Goal: Task Accomplishment & Management: Complete application form

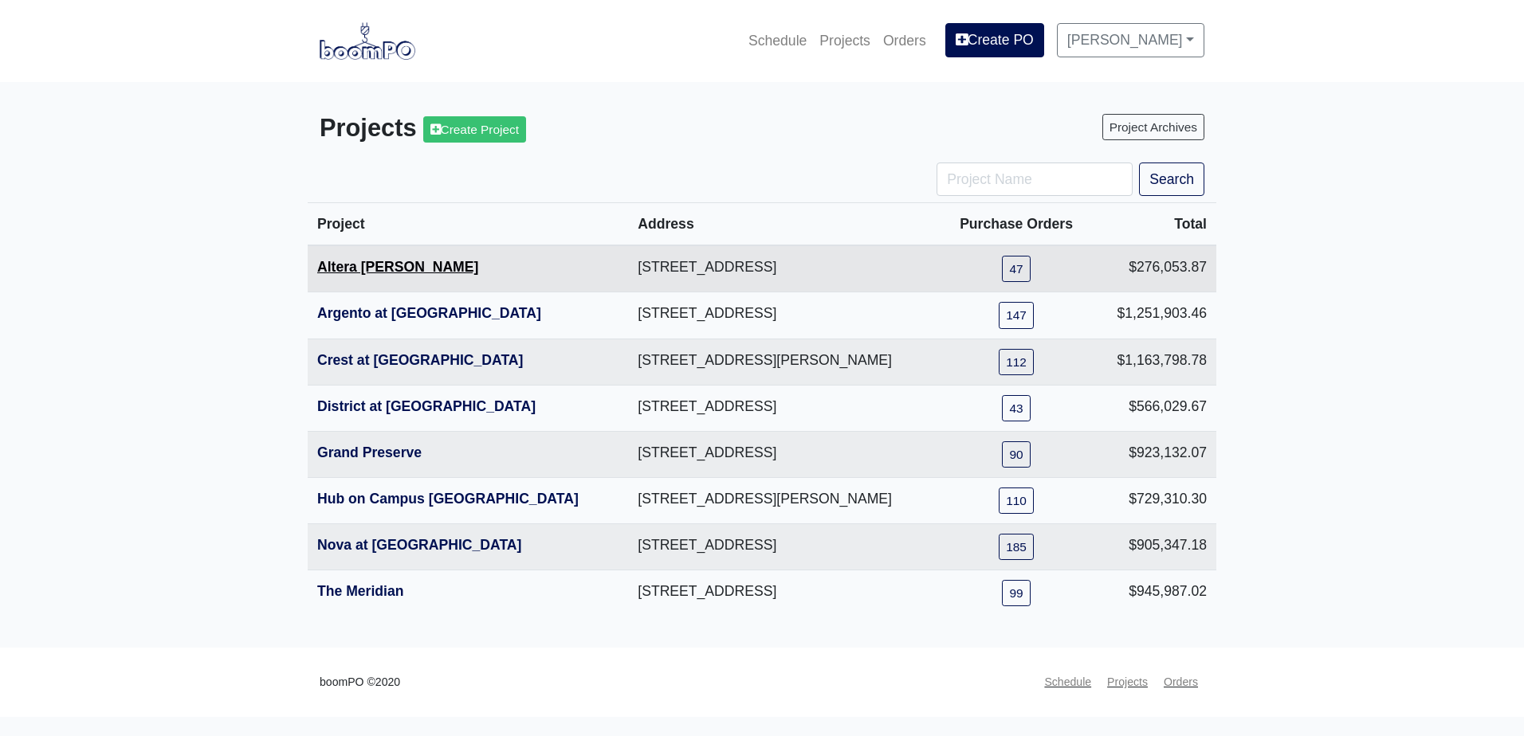
click at [397, 273] on link "Altera Ben Hill" at bounding box center [397, 267] width 161 height 16
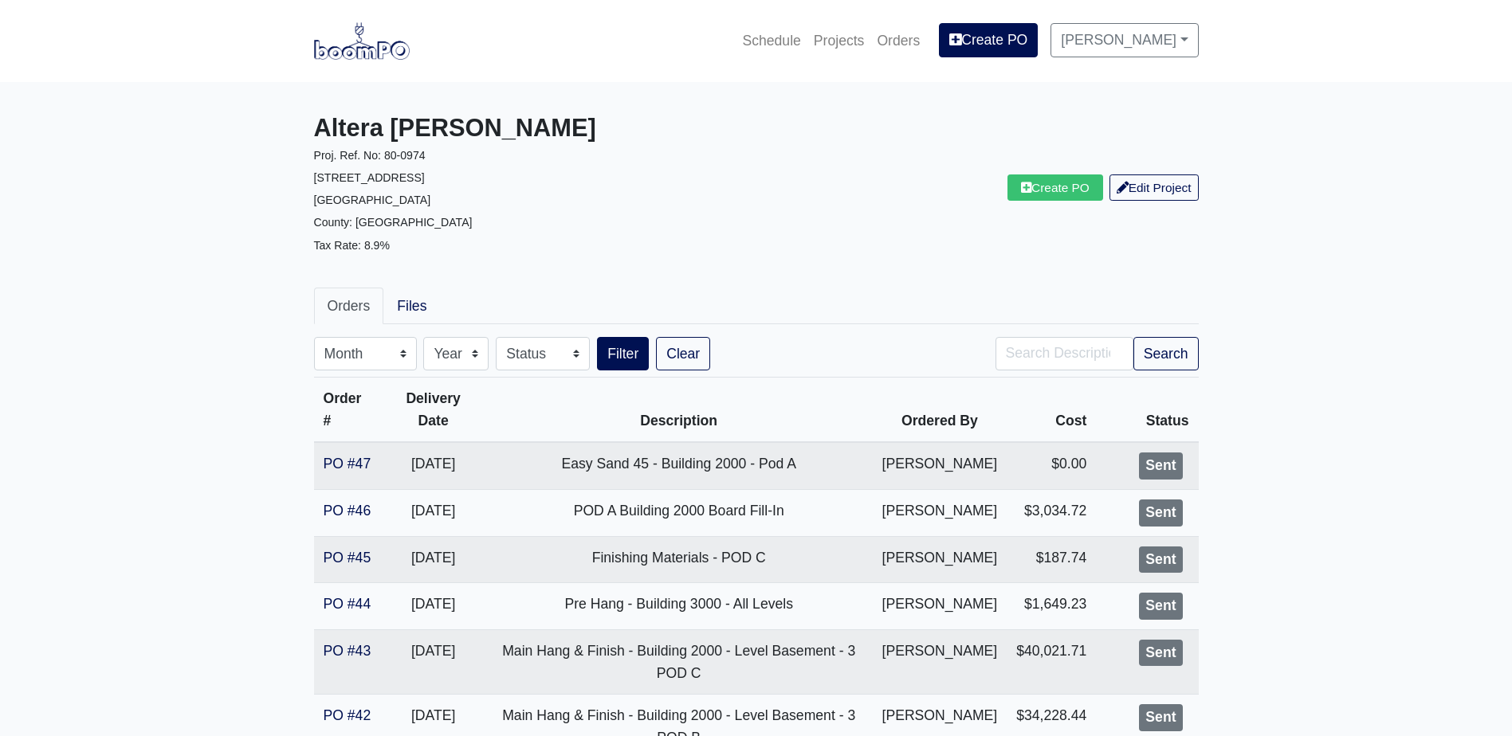
click at [1056, 202] on div "Create PO Edit Project" at bounding box center [983, 188] width 454 height 148
click at [1055, 187] on link "Create PO" at bounding box center [1055, 188] width 96 height 26
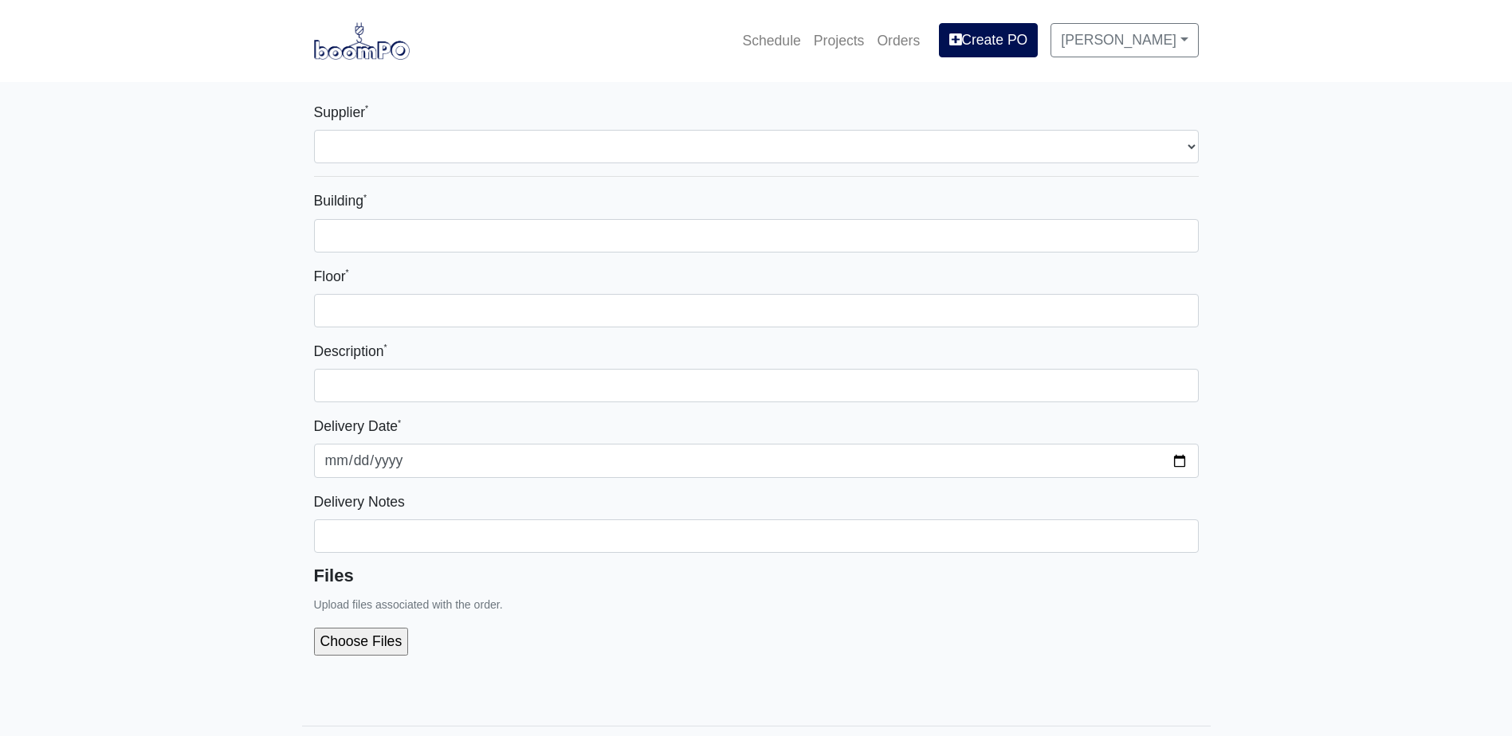
select select
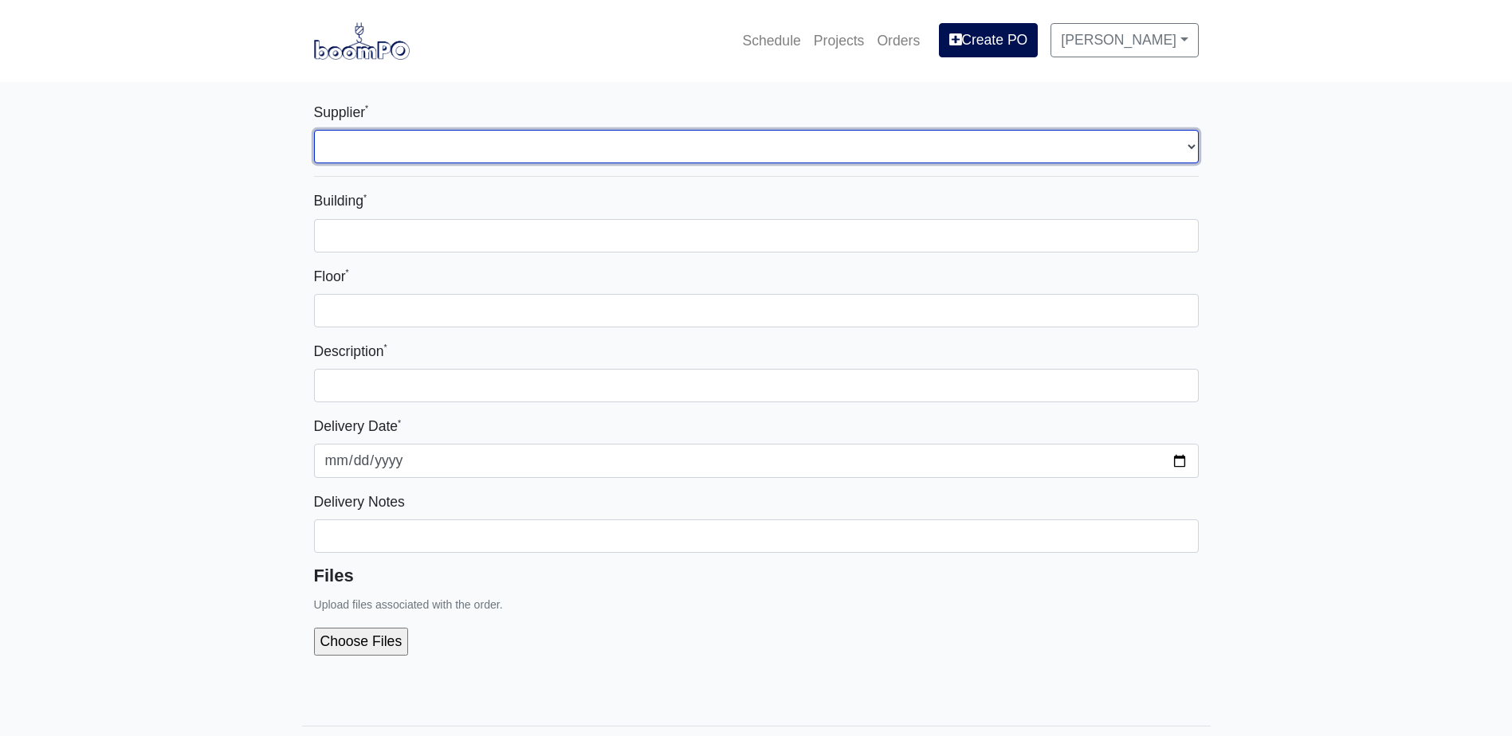
click at [439, 159] on select "Select one... L&W Supply - [GEOGRAPHIC_DATA], [GEOGRAPHIC_DATA] Grabber Constru…" at bounding box center [756, 146] width 885 height 33
select select "1"
click at [314, 130] on select "Select one... L&W Supply - [GEOGRAPHIC_DATA], [GEOGRAPHIC_DATA] Grabber Constru…" at bounding box center [756, 146] width 885 height 33
select select
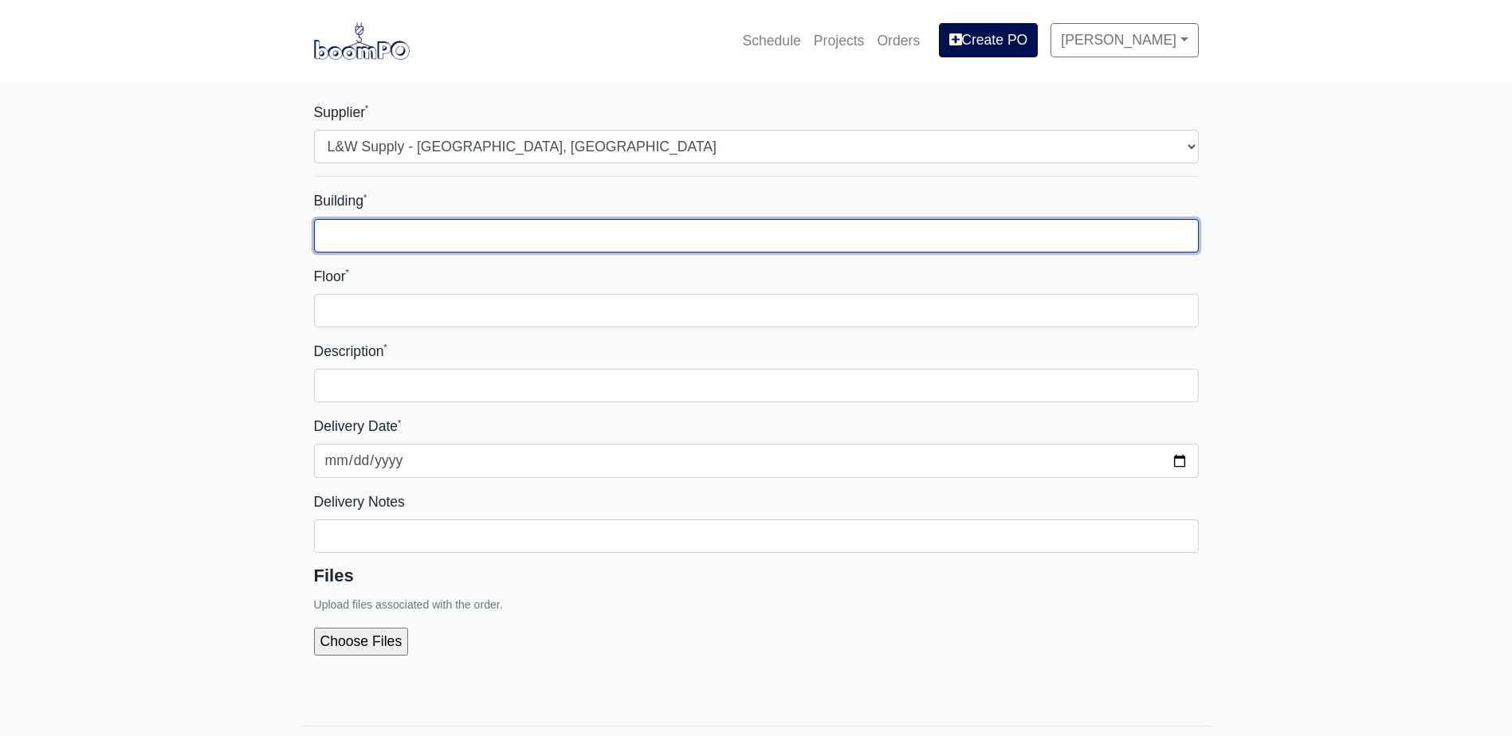
click at [417, 237] on input "Building *" at bounding box center [756, 235] width 885 height 33
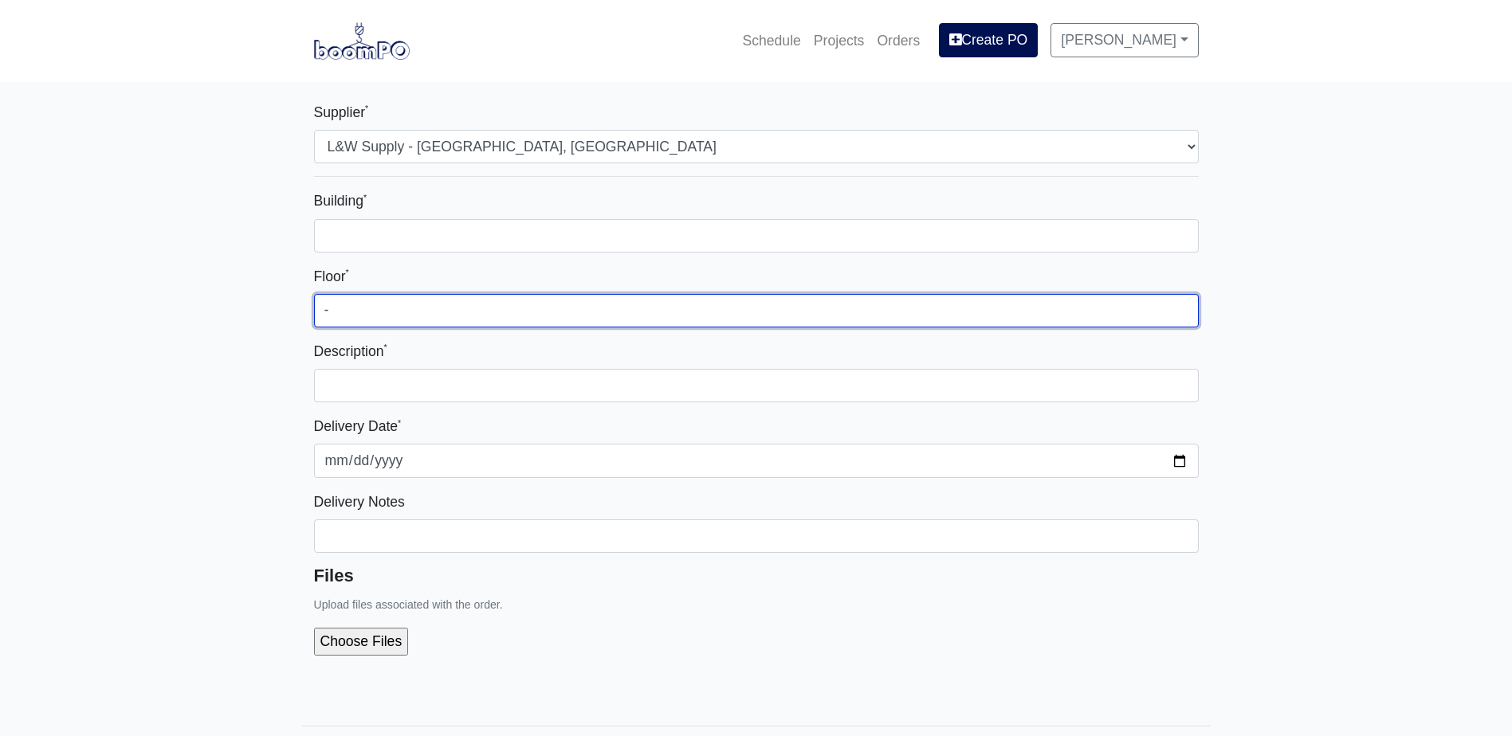
type input "-"
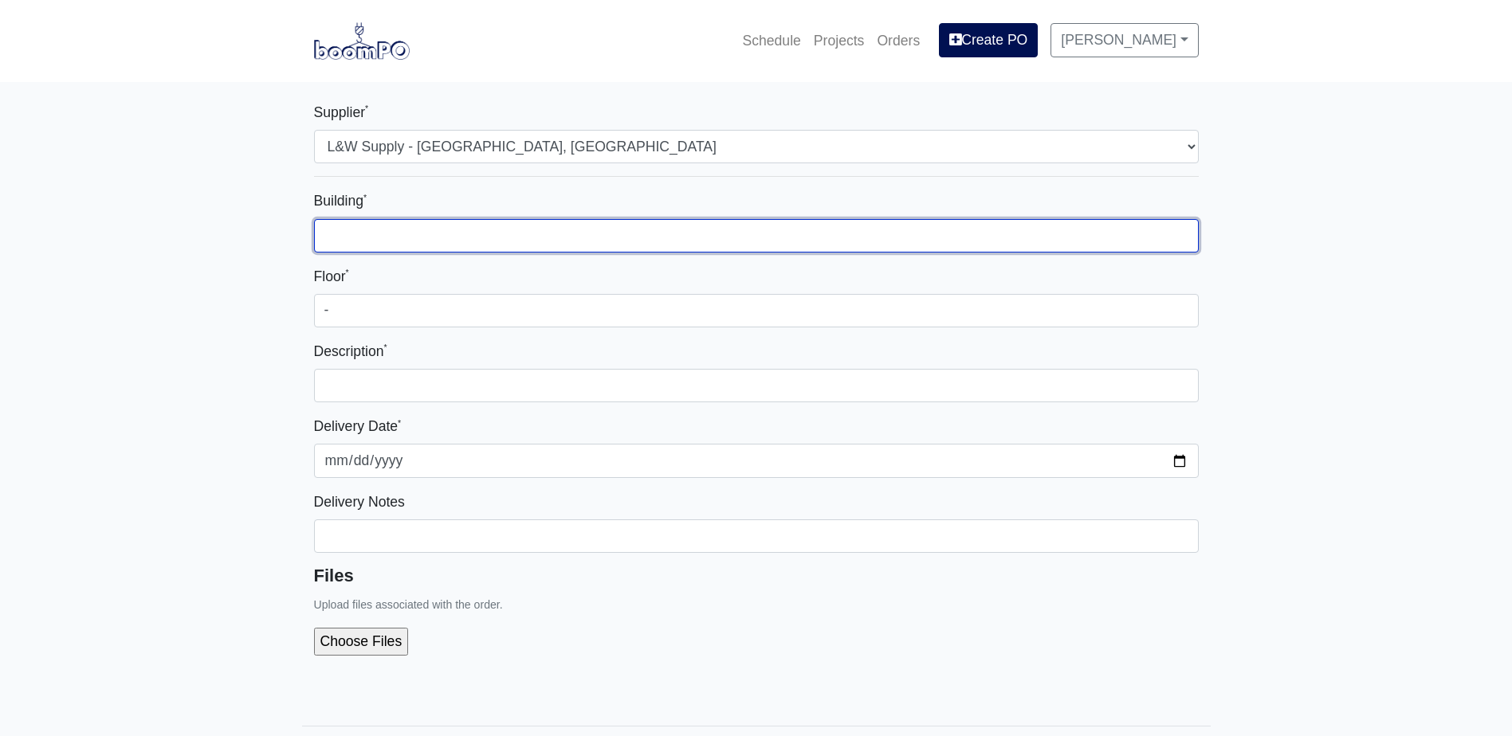
click at [442, 247] on input "Building *" at bounding box center [756, 235] width 885 height 33
type input "-"
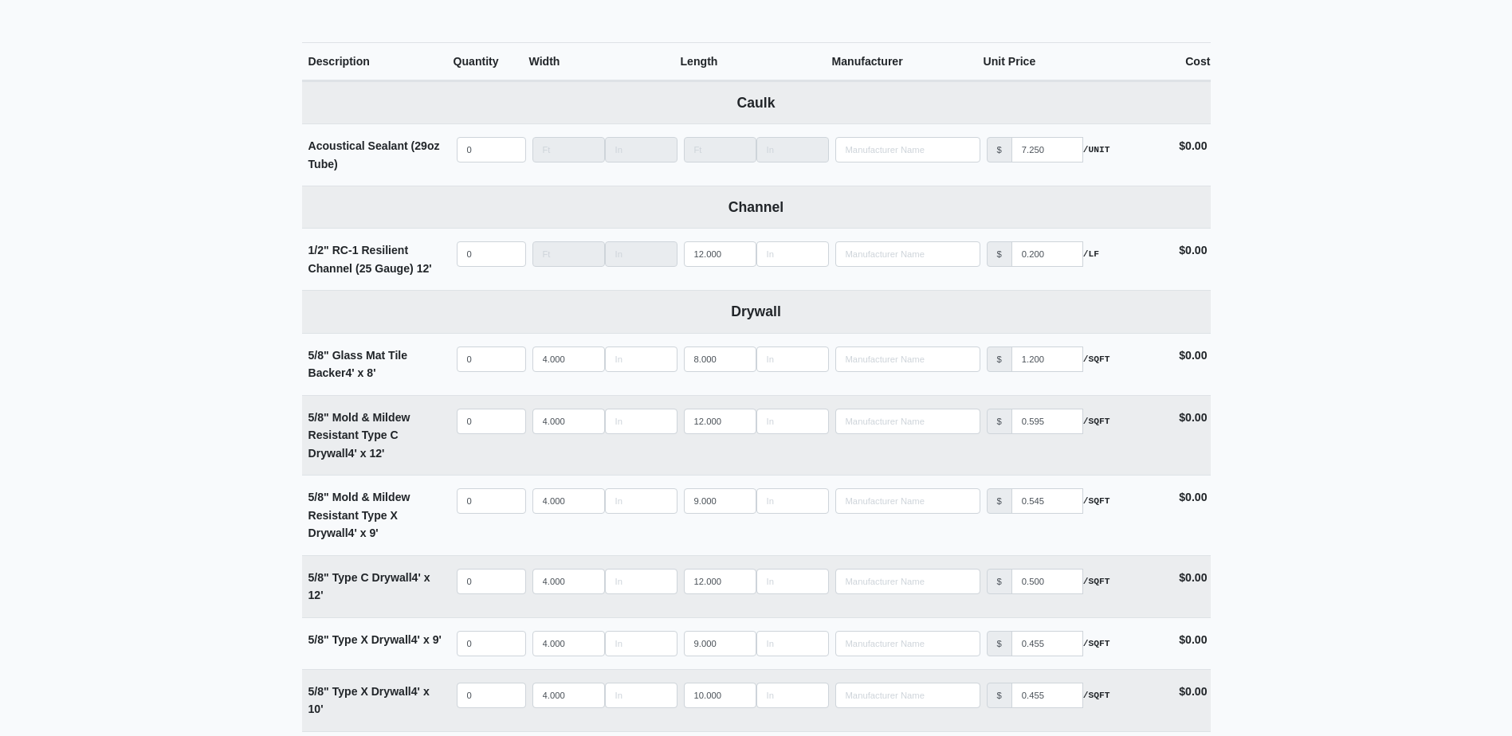
scroll to position [717, 0]
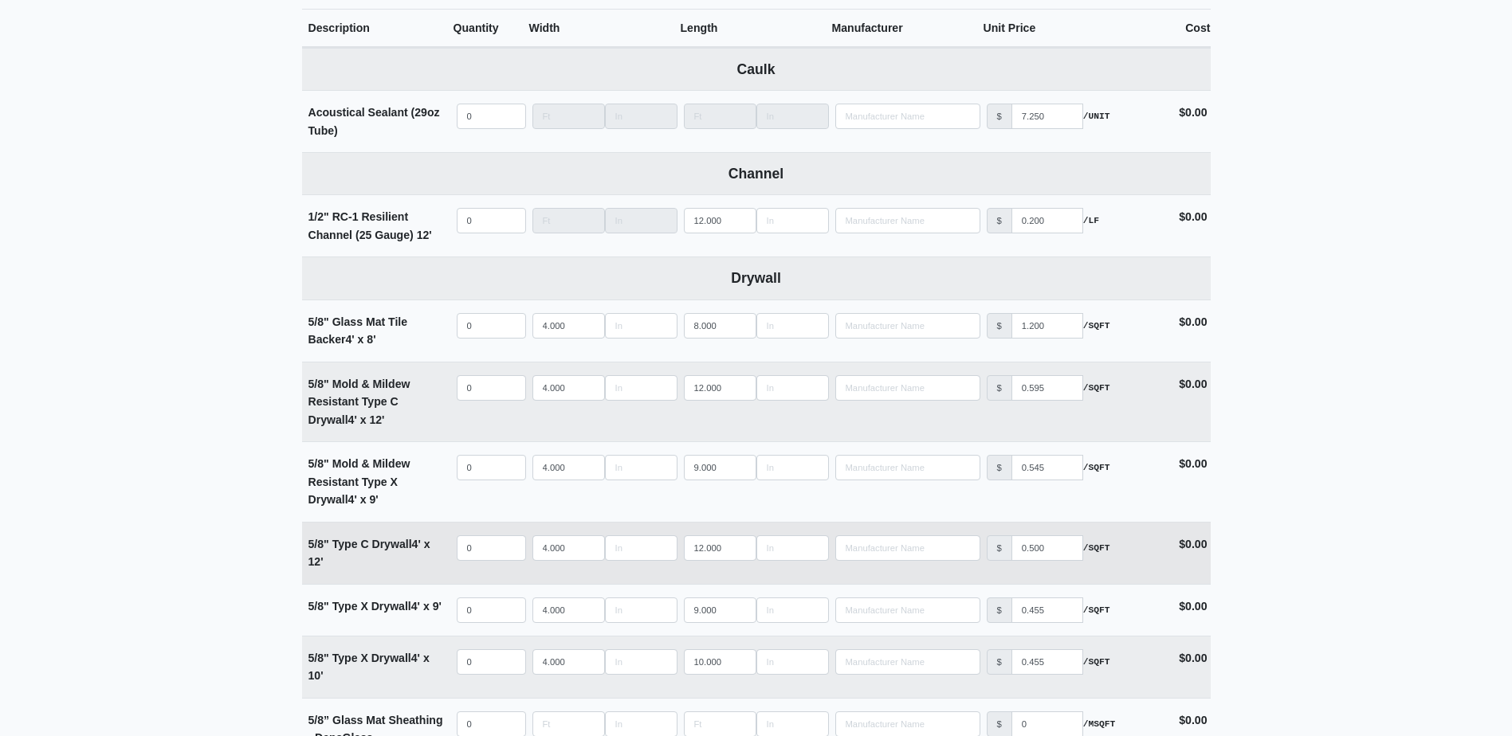
type input "Unit 2103 Type C Board Fill-in"
select select
click at [518, 549] on input "quantity" at bounding box center [491, 549] width 69 height 26
type input "3"
select select
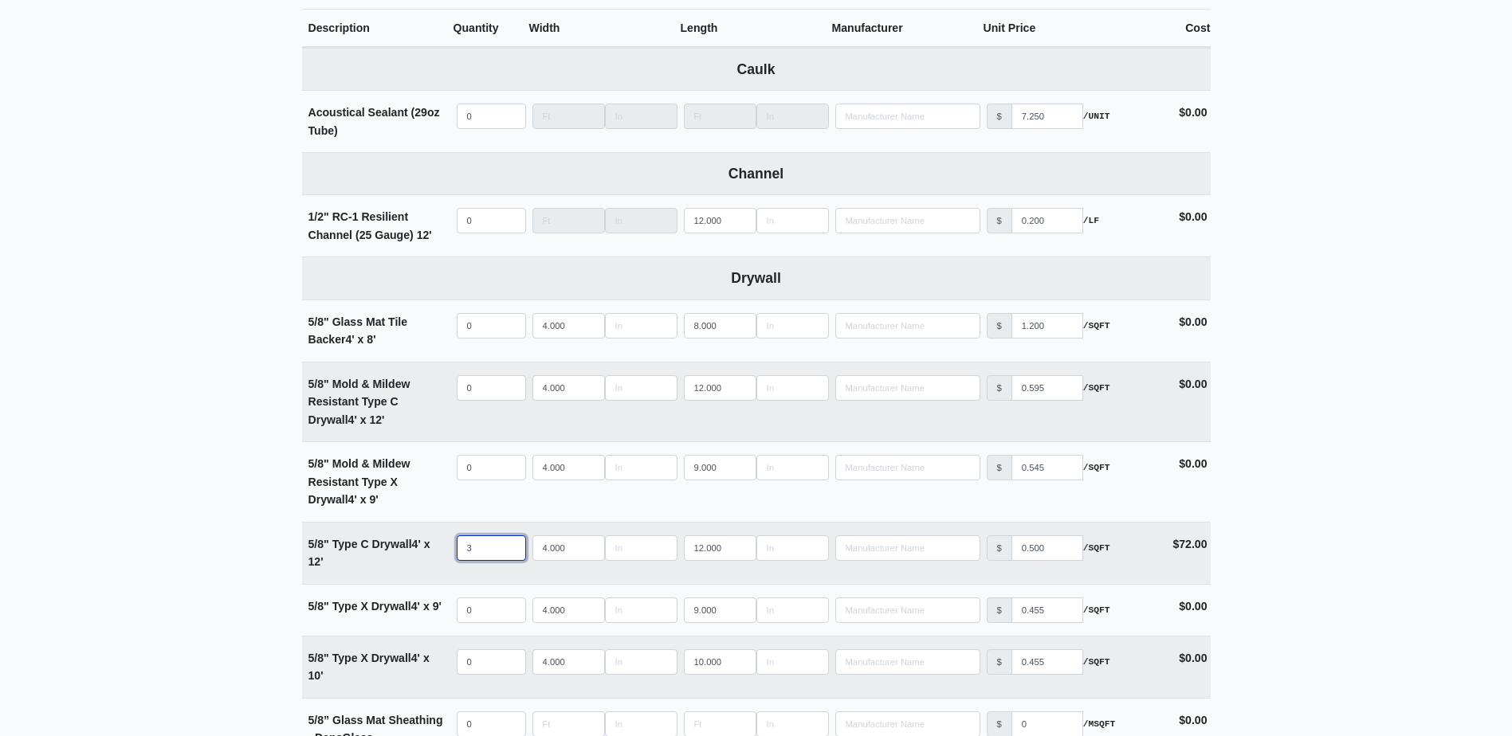
type input "3"
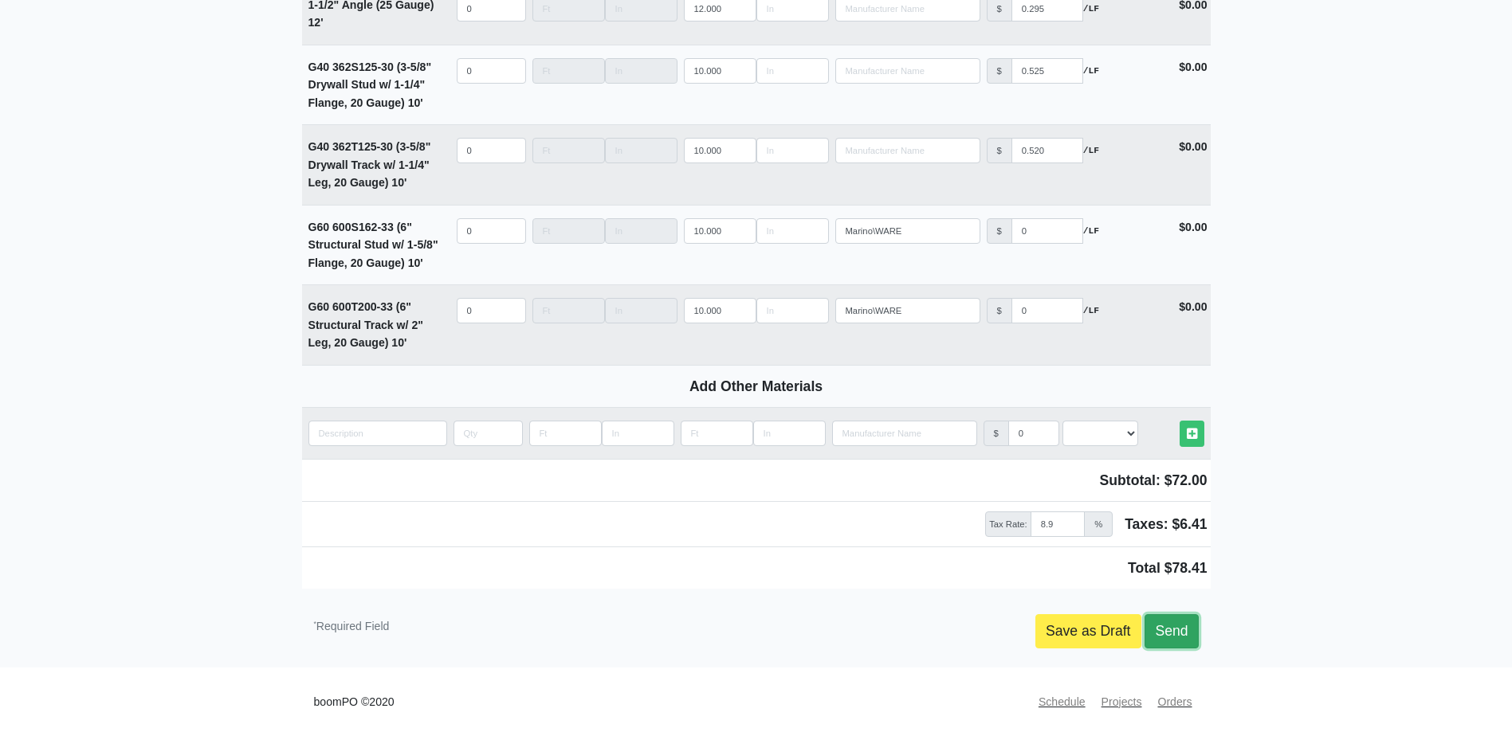
click at [1193, 646] on link "Send" at bounding box center [1170, 630] width 53 height 33
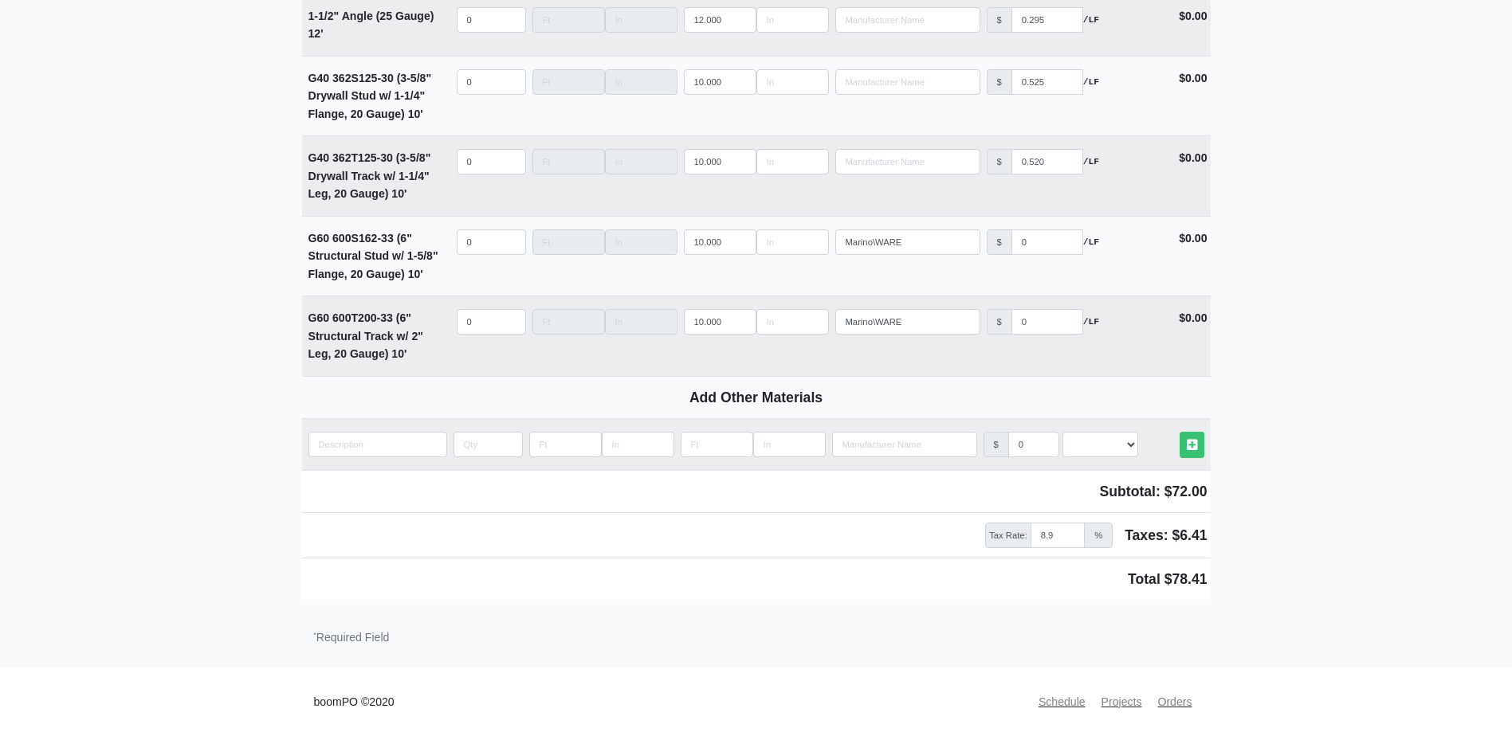
scroll to position [2231, 0]
